Goal: Transaction & Acquisition: Download file/media

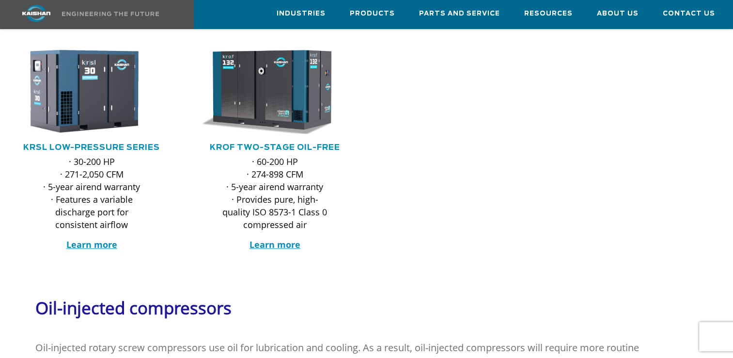
scroll to position [282, 0]
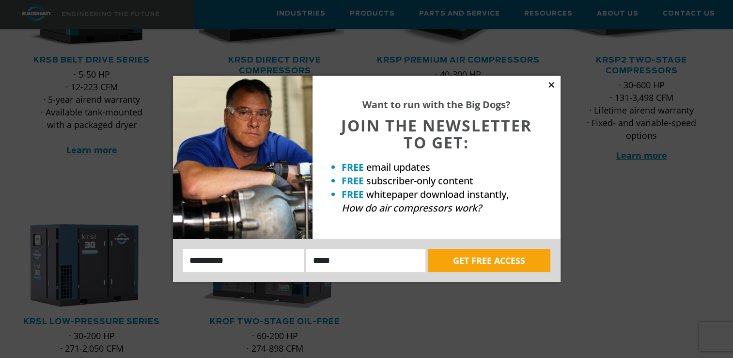
click at [550, 86] on icon at bounding box center [550, 84] width 5 height 5
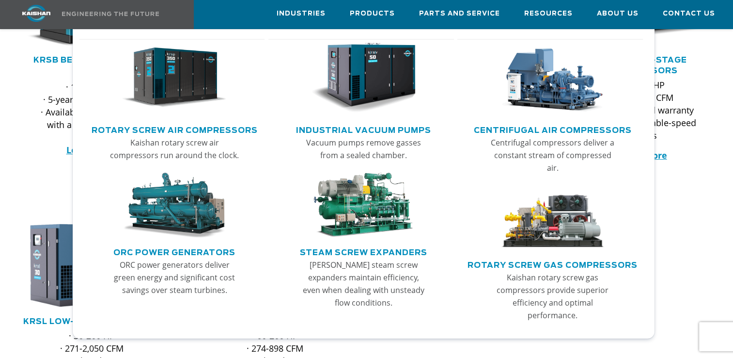
click at [155, 88] on img "Main menu" at bounding box center [174, 78] width 105 height 70
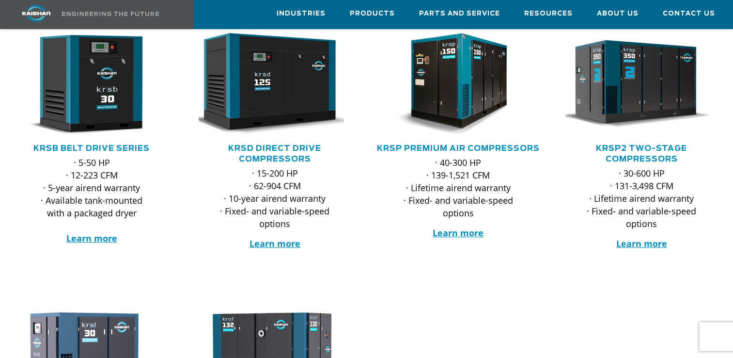
scroll to position [145, 0]
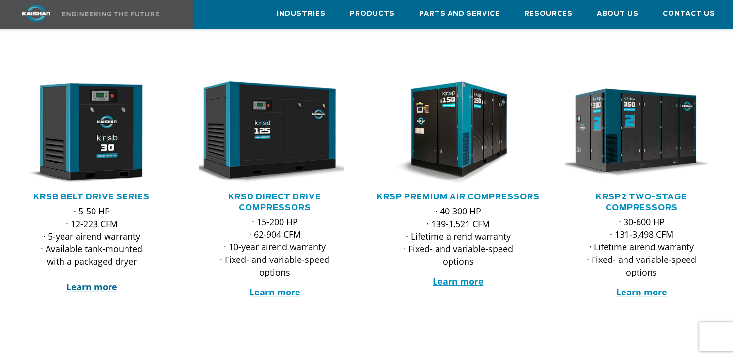
click at [85, 281] on strong "Learn more" at bounding box center [91, 287] width 51 height 12
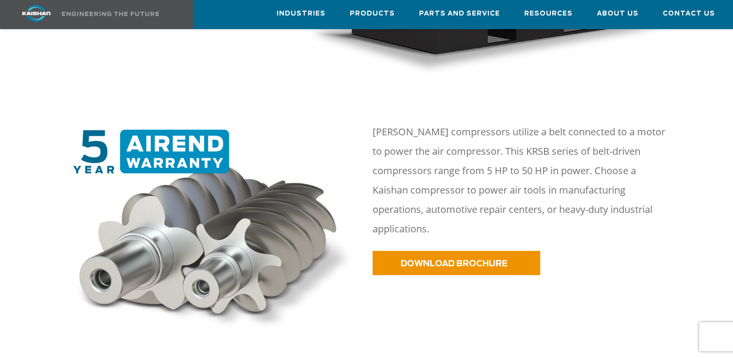
scroll to position [436, 0]
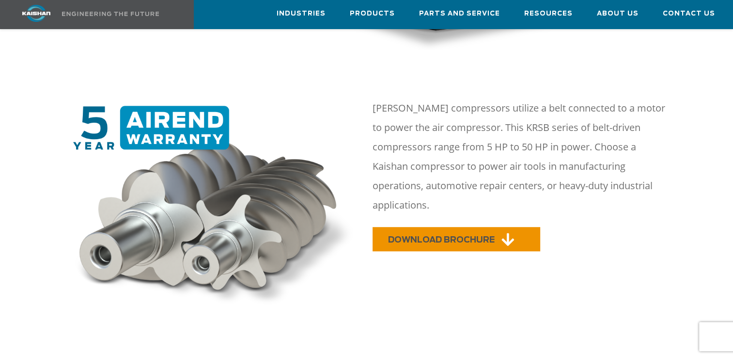
click at [439, 227] on link "DOWNLOAD BROCHURE" at bounding box center [457, 239] width 168 height 24
